Goal: Task Accomplishment & Management: Use online tool/utility

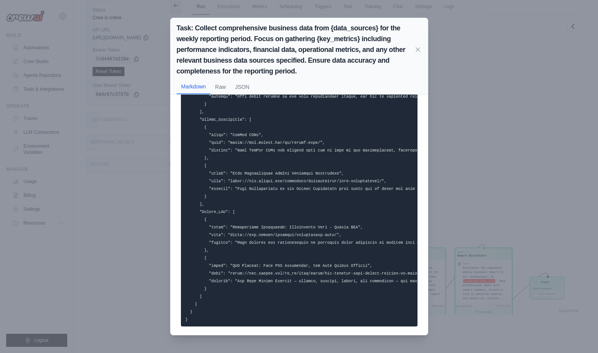
scroll to position [302, 0]
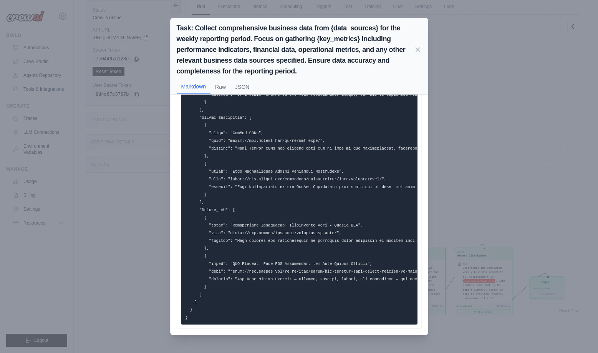
click at [537, 251] on div "Task: Collect comprehensive business data from {data_sources} for the weekly re…" at bounding box center [299, 176] width 598 height 353
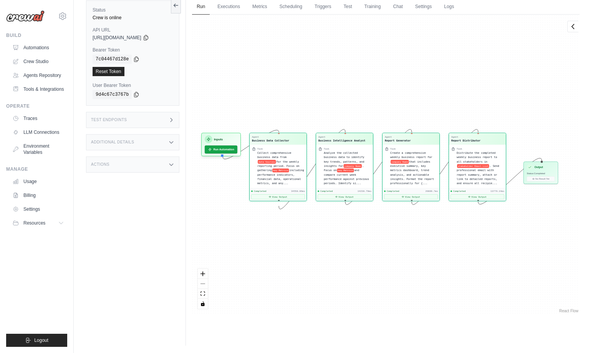
drag, startPoint x: 316, startPoint y: 226, endPoint x: 310, endPoint y: 111, distance: 115.1
click at [310, 111] on div "Agent Business Data Collector Task Collect comprehensive business data from dat…" at bounding box center [386, 165] width 388 height 300
click at [287, 198] on button "View Output" at bounding box center [278, 195] width 54 height 5
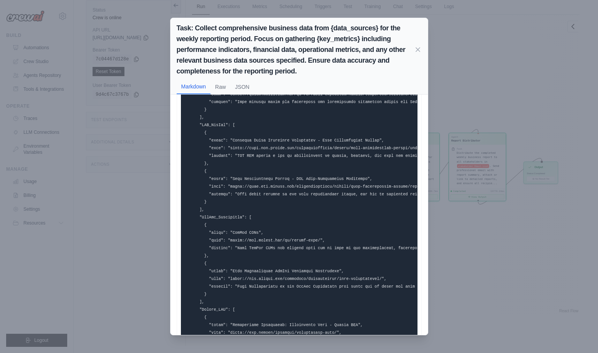
scroll to position [300, 0]
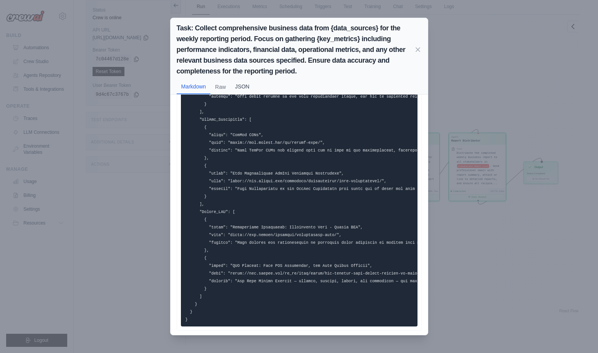
click at [246, 89] on button "JSON" at bounding box center [242, 86] width 23 height 15
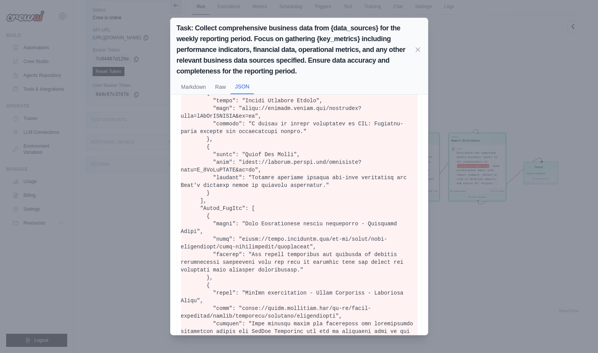
scroll to position [0, 0]
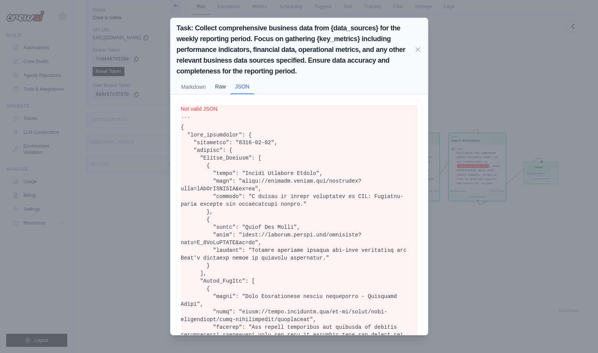
click at [224, 89] on button "Raw" at bounding box center [221, 86] width 20 height 15
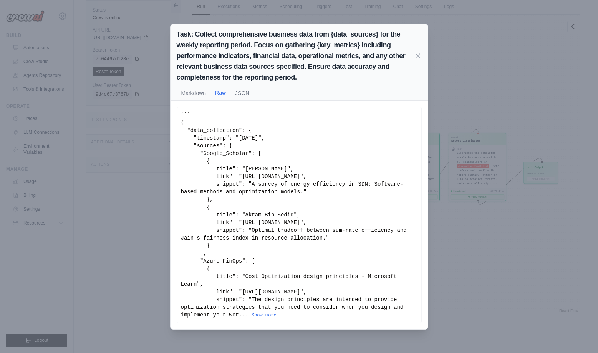
drag, startPoint x: 224, startPoint y: 89, endPoint x: 291, endPoint y: 82, distance: 67.6
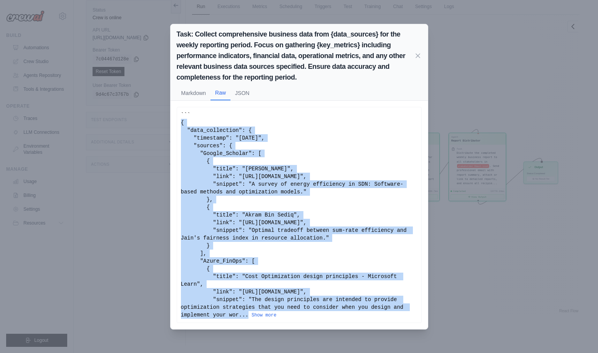
scroll to position [11, 0]
drag, startPoint x: 181, startPoint y: 116, endPoint x: 310, endPoint y: 304, distance: 228.5
click at [310, 304] on div "``` { "data_collection": { "timestamp": "[DATE]", "sources": { "Google_Scholar"…" at bounding box center [299, 215] width 237 height 208
click at [263, 318] on button "Show more" at bounding box center [264, 315] width 25 height 6
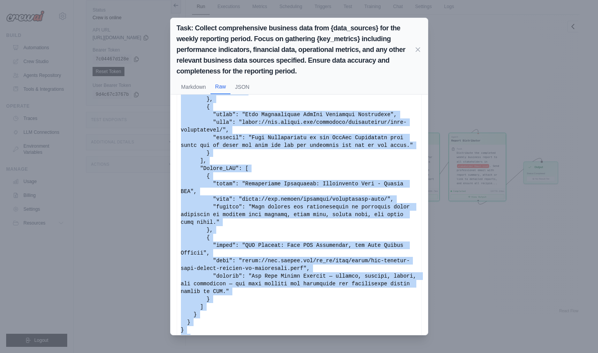
scroll to position [542, 0]
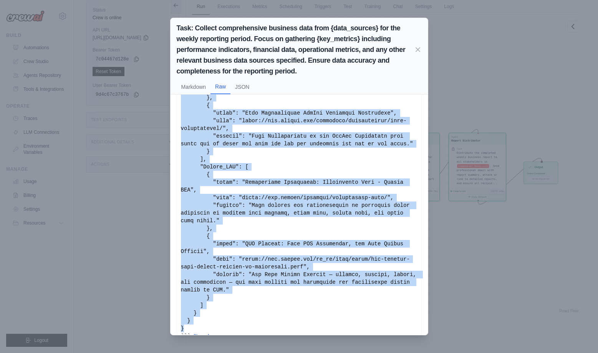
drag, startPoint x: 181, startPoint y: 103, endPoint x: 189, endPoint y: 310, distance: 206.5
click at [245, 86] on button "JSON" at bounding box center [242, 86] width 23 height 15
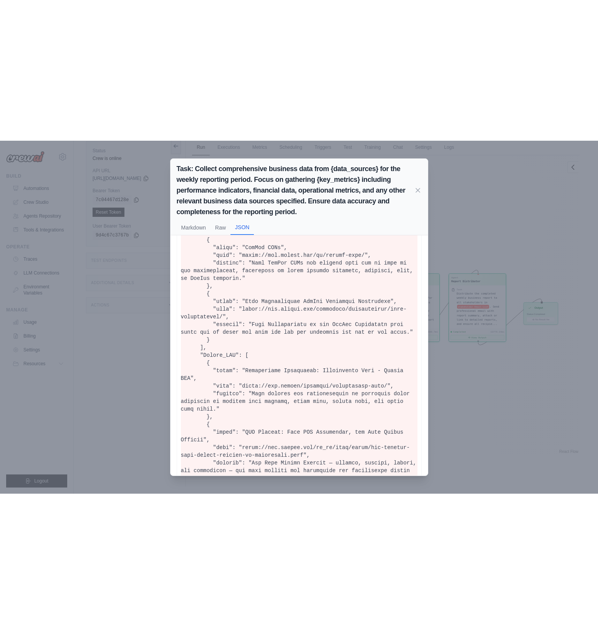
scroll to position [552, 0]
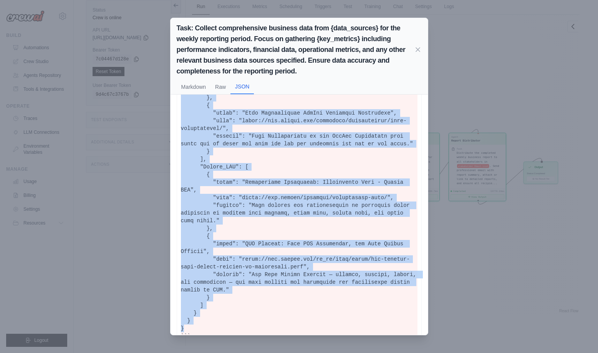
drag, startPoint x: 182, startPoint y: 127, endPoint x: 183, endPoint y: 315, distance: 188.0
copy pre "{ "data_collection": { "timestamp": "[DATE]", "sources": { "Google_Scholar": [ …"
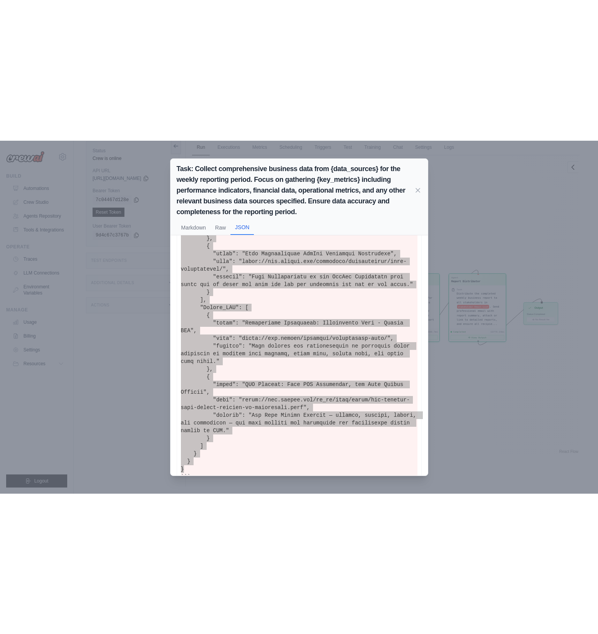
scroll to position [299, 0]
